Goal: Task Accomplishment & Management: Use online tool/utility

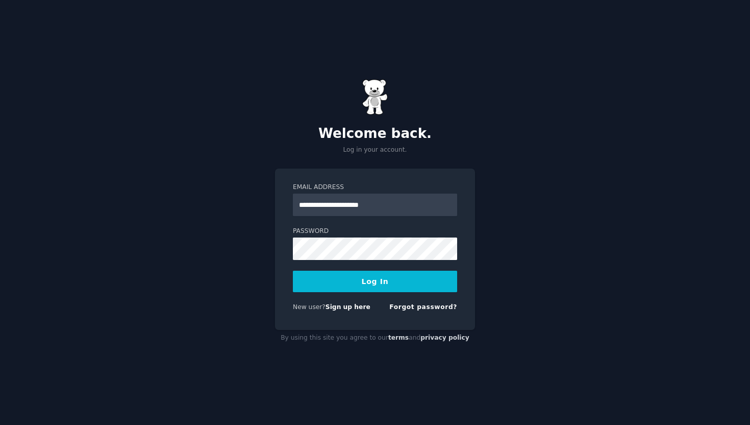
click at [376, 282] on button "Log In" at bounding box center [375, 281] width 164 height 21
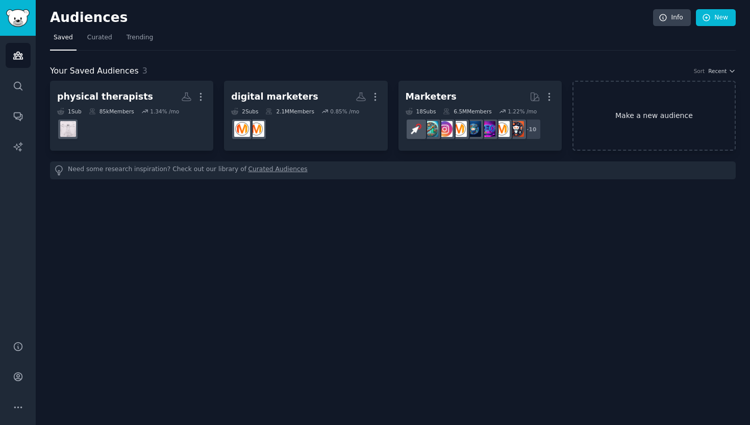
click at [635, 116] on link "Make a new audience" at bounding box center [654, 116] width 163 height 70
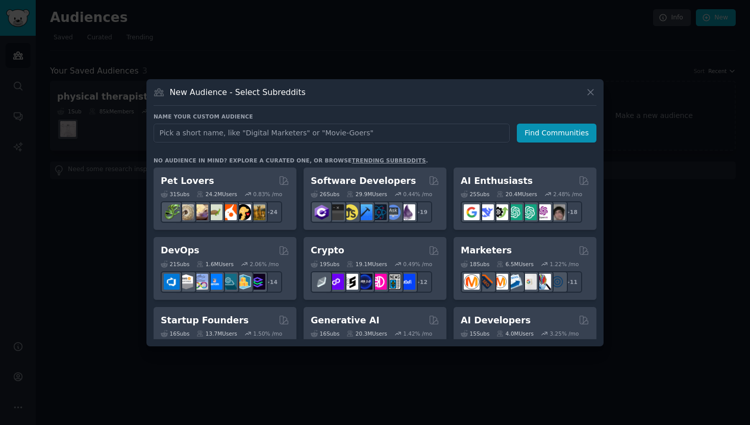
click at [299, 134] on input "text" at bounding box center [332, 133] width 356 height 19
type input "physical therapist"
click at [548, 132] on button "Find Communities" at bounding box center [557, 133] width 80 height 19
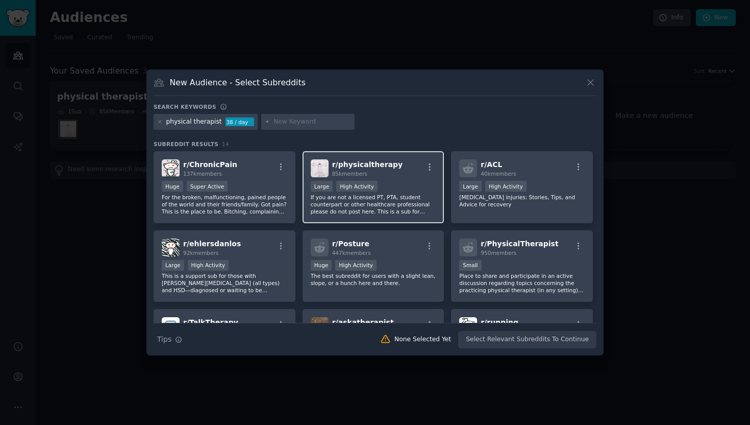
click at [380, 163] on span "r/ physicaltherapy" at bounding box center [367, 164] width 70 height 8
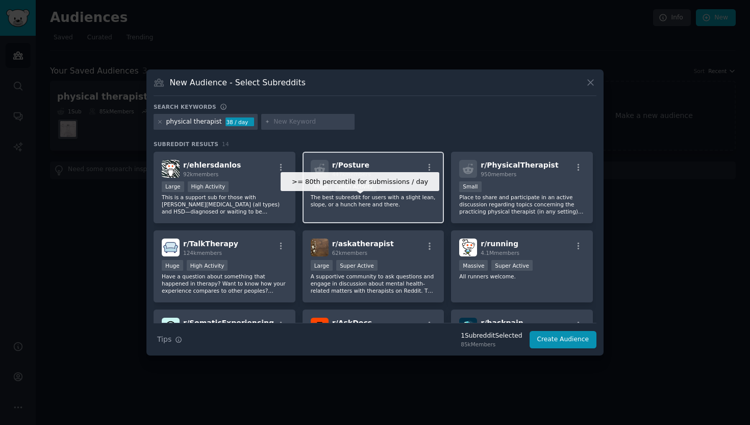
scroll to position [80, 0]
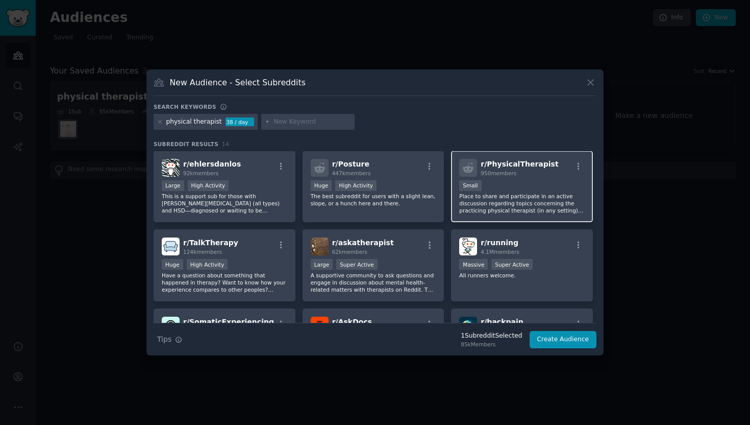
click at [515, 166] on span "r/ PhysicalTherapist" at bounding box center [520, 164] width 78 height 8
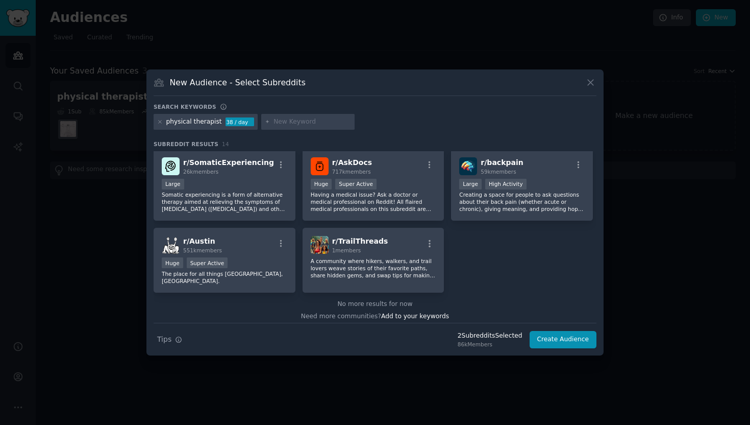
scroll to position [0, 0]
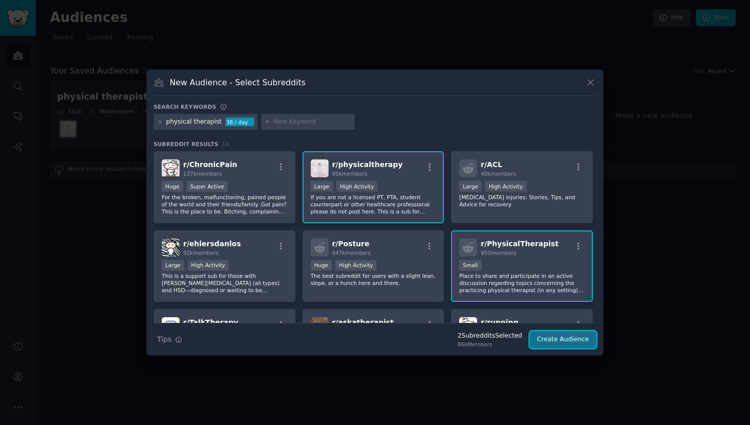
click at [564, 343] on button "Create Audience" at bounding box center [563, 339] width 67 height 17
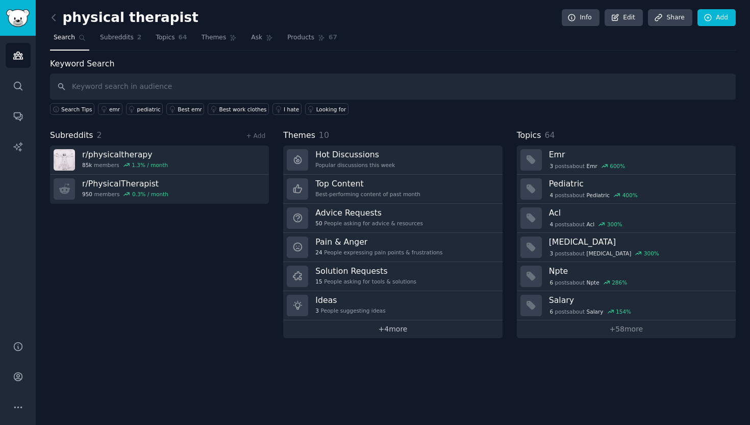
click at [391, 326] on link "+ 4 more" at bounding box center [392, 329] width 219 height 18
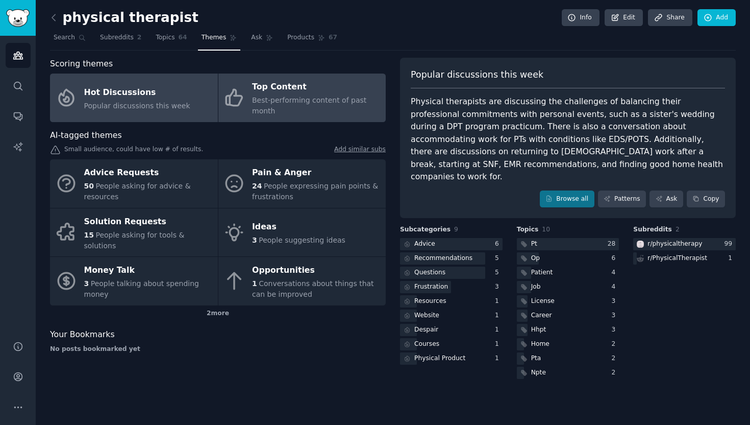
click at [287, 89] on div "Top Content" at bounding box center [316, 87] width 129 height 16
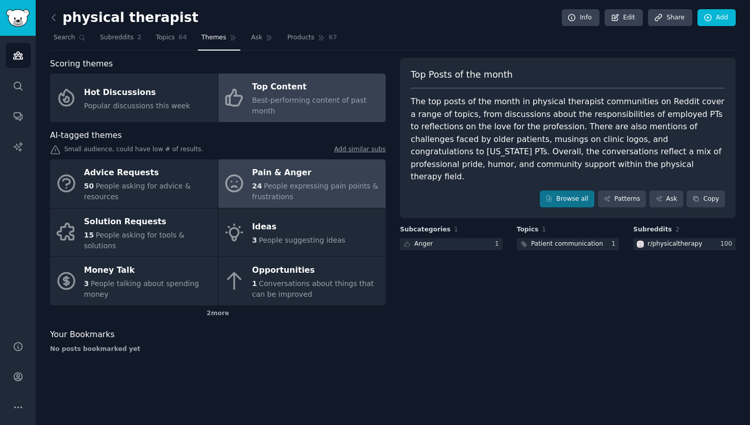
click at [269, 177] on div "Pain & Anger" at bounding box center [316, 173] width 129 height 16
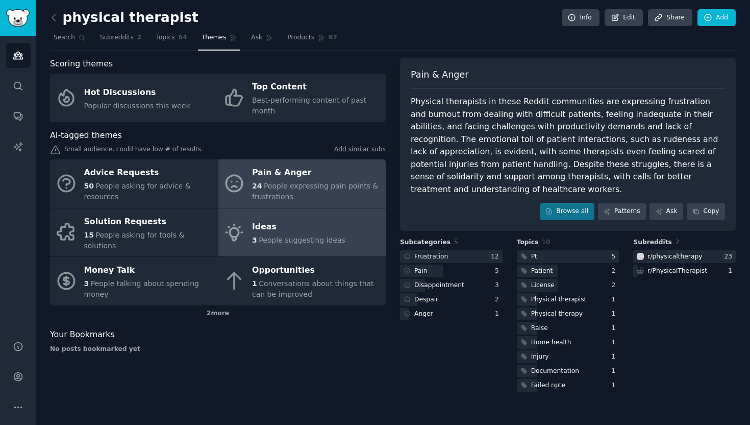
click at [269, 226] on div "Ideas" at bounding box center [298, 227] width 93 height 16
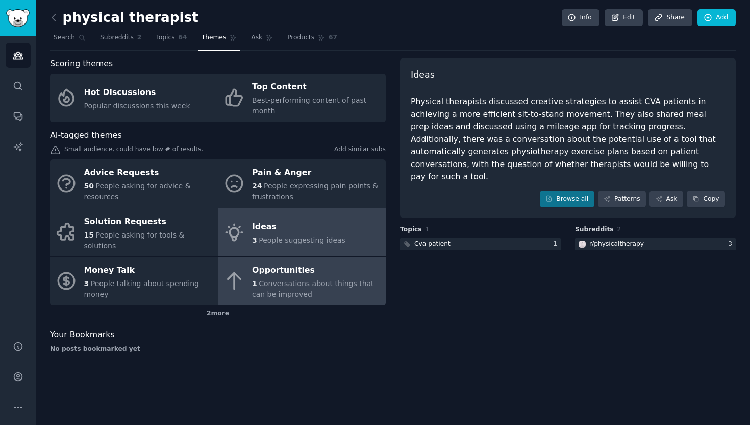
click at [285, 262] on div "Opportunities" at bounding box center [316, 270] width 129 height 16
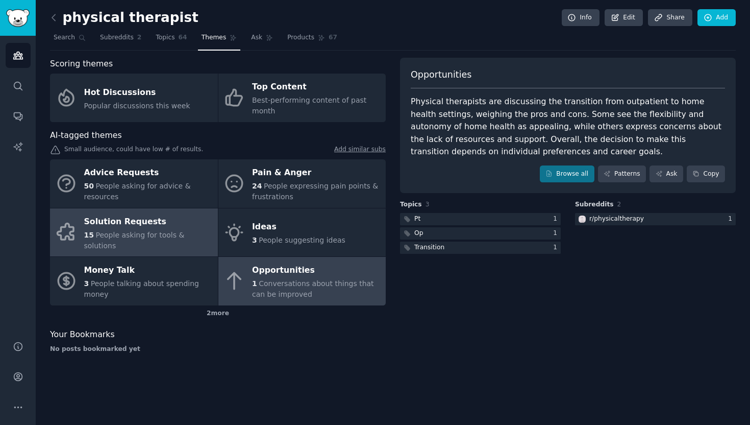
click at [139, 228] on div "Solution Requests" at bounding box center [148, 221] width 129 height 16
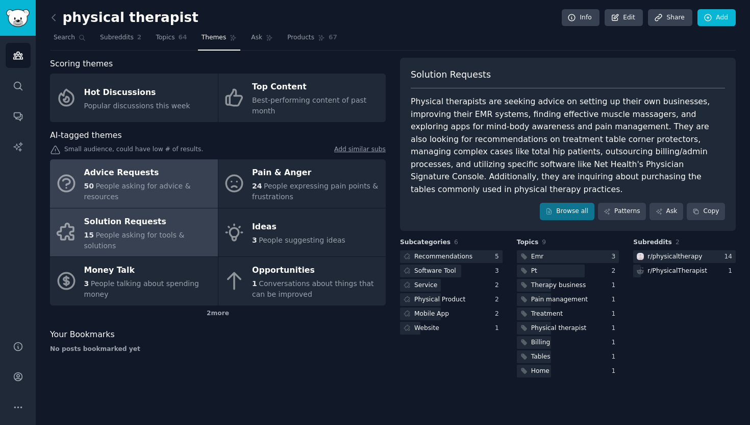
click at [131, 174] on div "Advice Requests" at bounding box center [148, 173] width 129 height 16
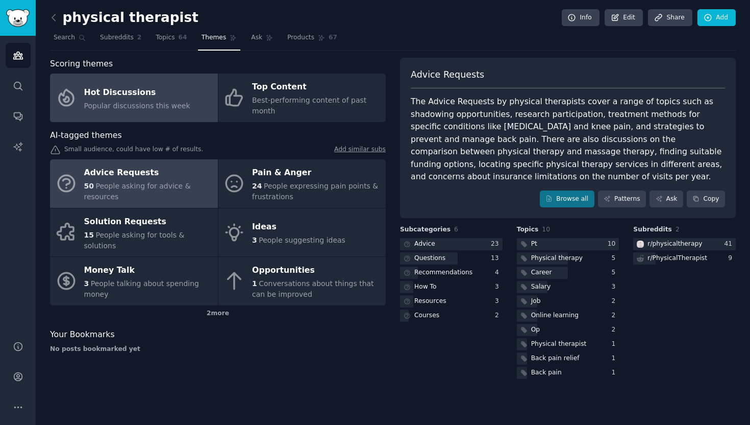
click at [125, 91] on div "Hot Discussions" at bounding box center [137, 92] width 106 height 16
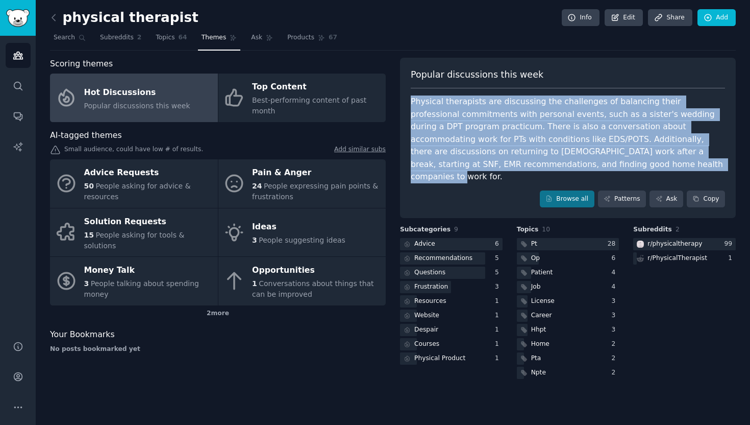
drag, startPoint x: 538, startPoint y: 163, endPoint x: 403, endPoint y: 99, distance: 148.9
click at [403, 99] on div "Popular discussions this week Physical therapists are discussing the challenges…" at bounding box center [568, 138] width 336 height 161
click at [465, 143] on div "Physical therapists are discussing the challenges of balancing their profession…" at bounding box center [568, 139] width 314 height 88
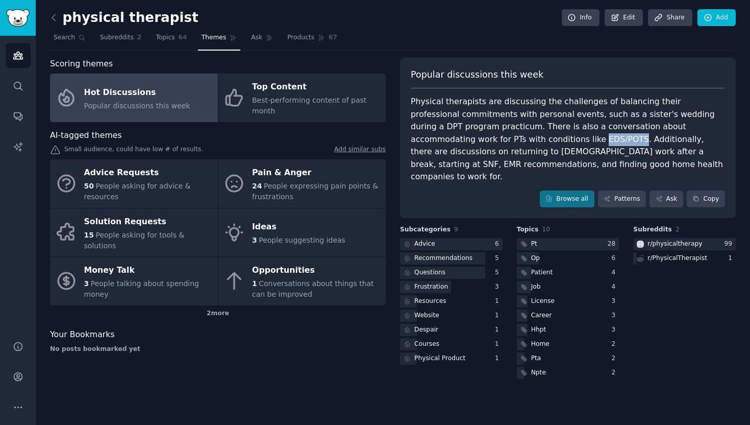
drag, startPoint x: 466, startPoint y: 141, endPoint x: 502, endPoint y: 139, distance: 36.3
click at [502, 139] on div "Physical therapists are discussing the challenges of balancing their profession…" at bounding box center [568, 139] width 314 height 88
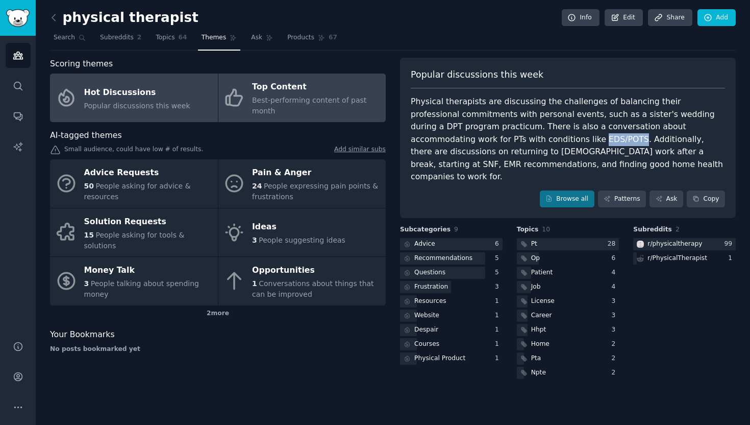
click at [279, 87] on div "Top Content" at bounding box center [316, 87] width 129 height 16
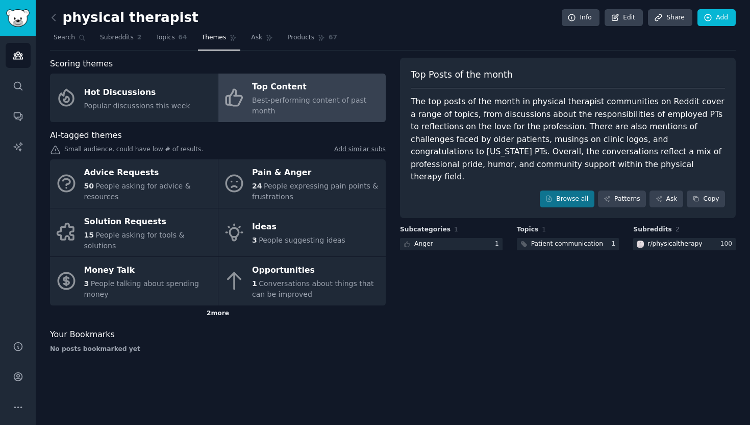
click at [209, 305] on div "2 more" at bounding box center [218, 313] width 336 height 16
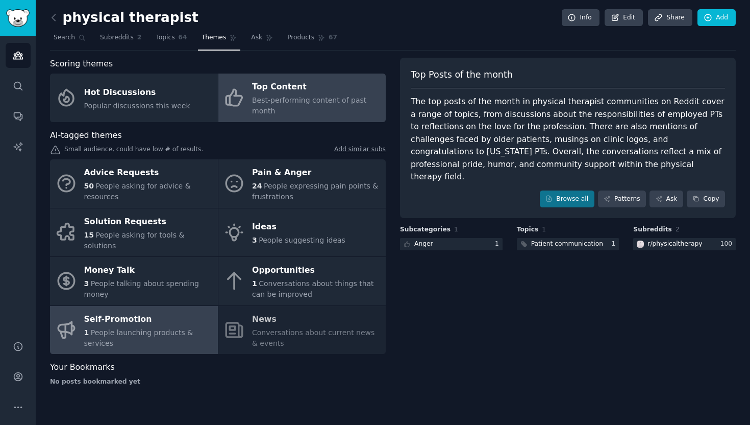
click at [130, 328] on span "People launching products & services" at bounding box center [138, 337] width 109 height 19
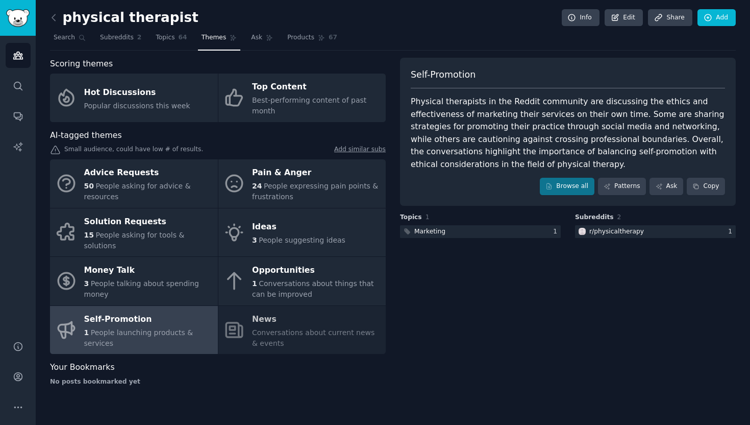
click at [268, 326] on div "Advice Requests 50 People asking for advice & resources Pain & Anger 24 People …" at bounding box center [218, 256] width 336 height 194
click at [261, 305] on div "Advice Requests 50 People asking for advice & resources Pain & Anger 24 People …" at bounding box center [218, 256] width 336 height 194
